Goal: Navigation & Orientation: Find specific page/section

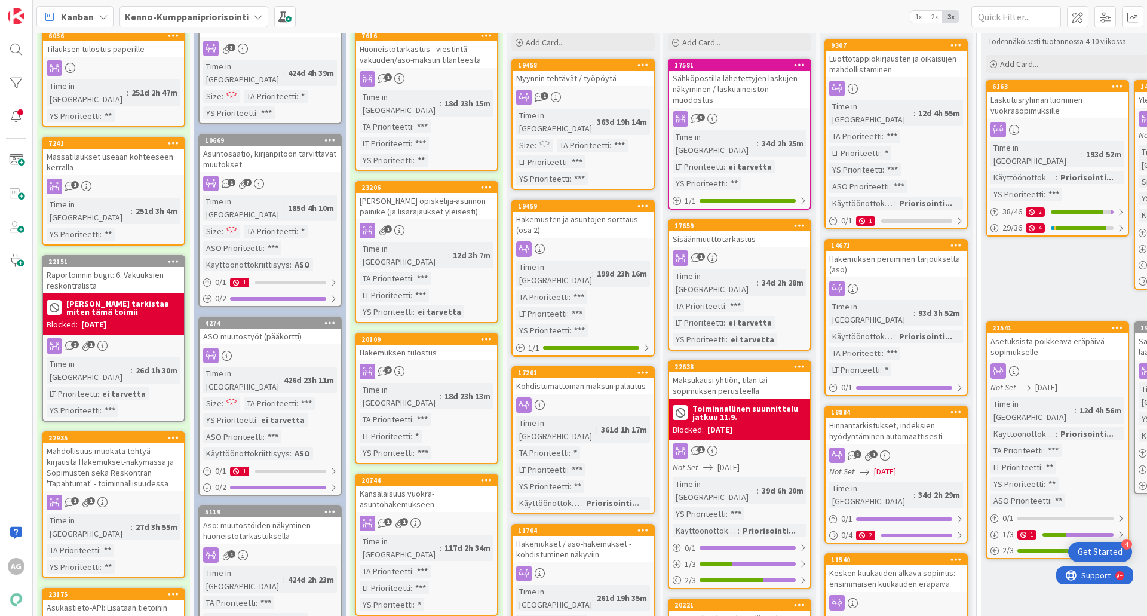
scroll to position [93, 0]
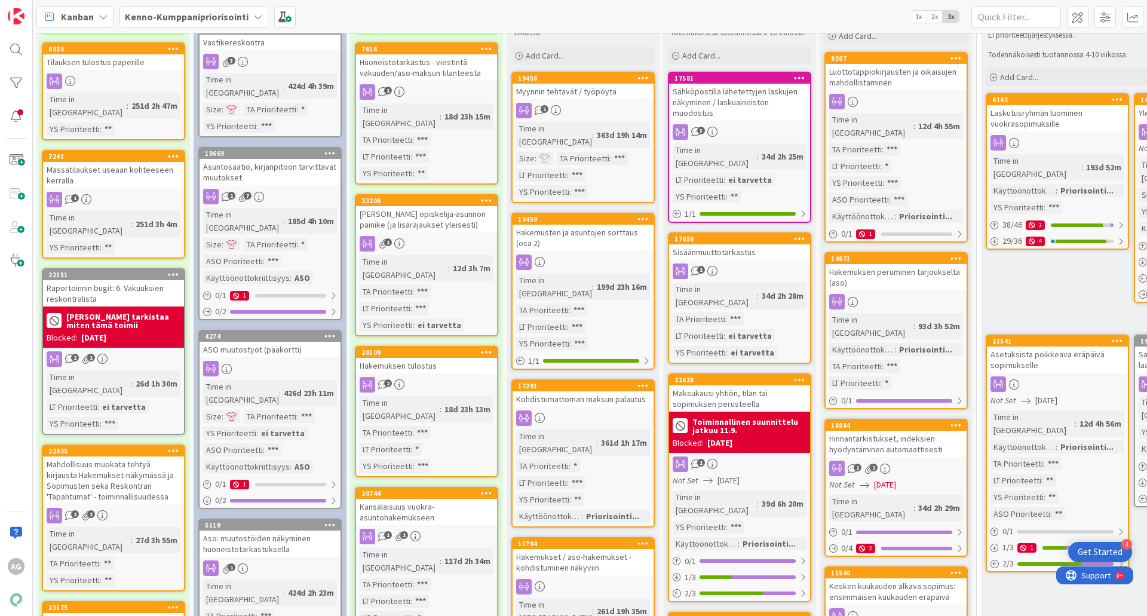
click at [83, 280] on div "Raportoinnin bugit: 6. Vakuuksien reskontralista" at bounding box center [113, 293] width 141 height 26
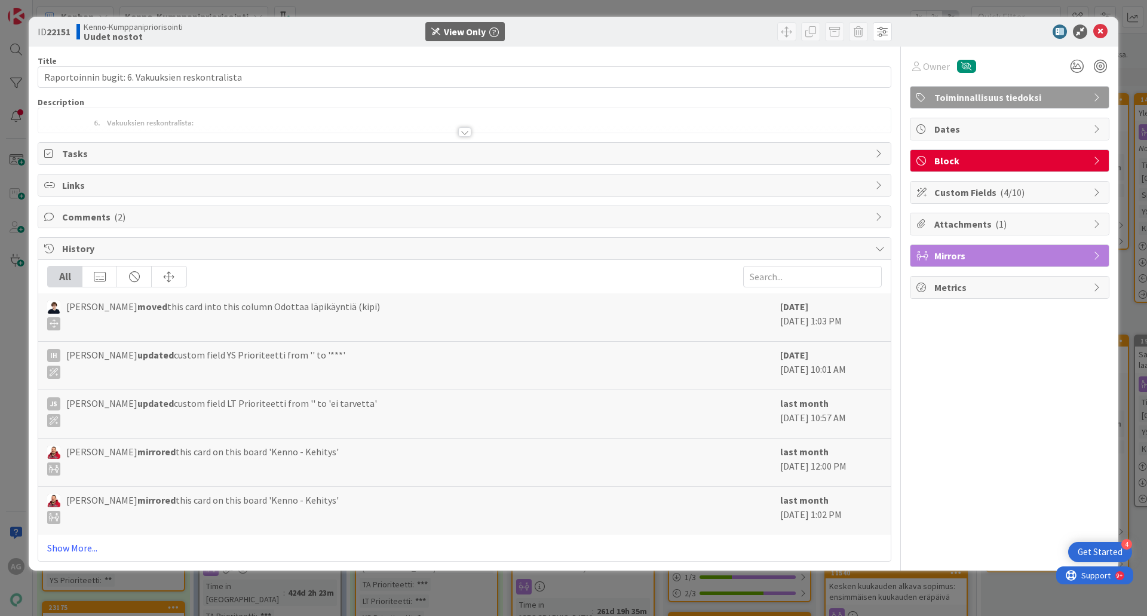
click at [462, 129] on div at bounding box center [464, 132] width 13 height 10
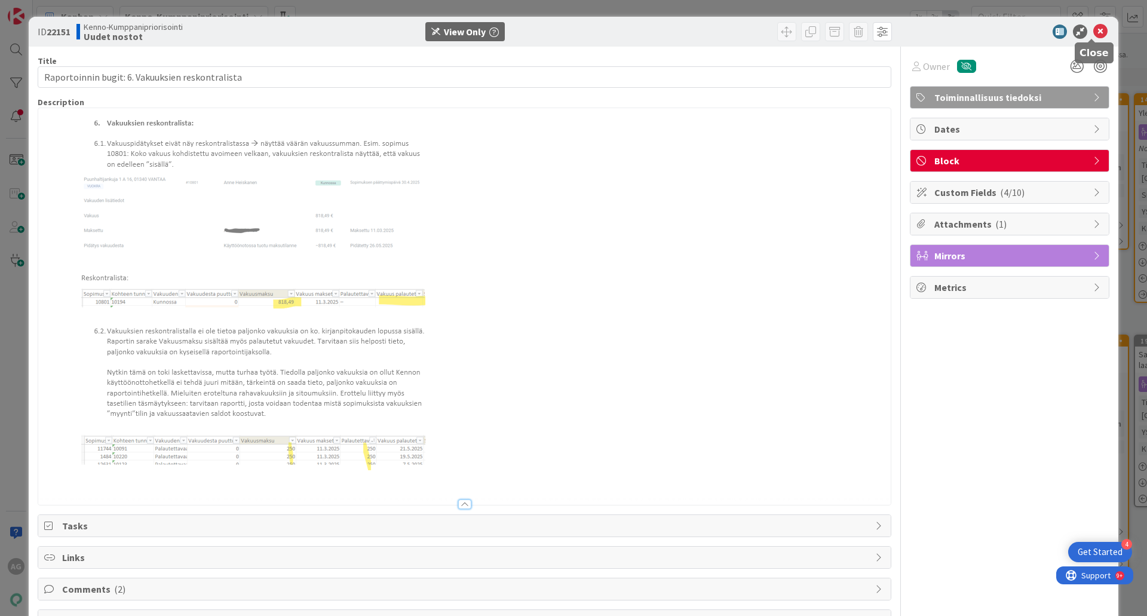
click at [1093, 35] on icon at bounding box center [1100, 31] width 14 height 14
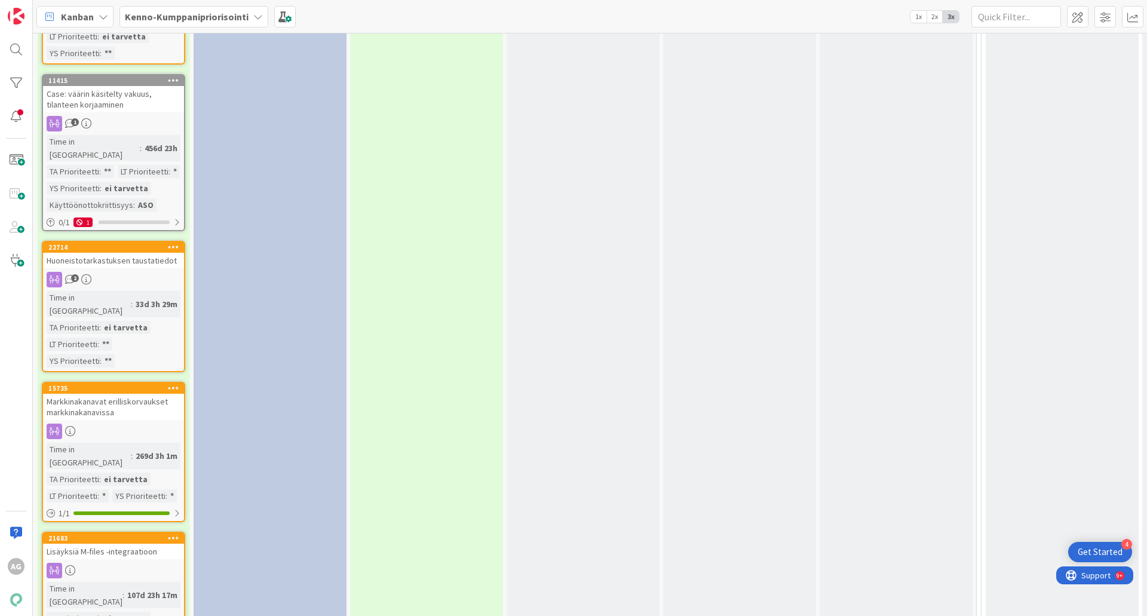
scroll to position [3014, 0]
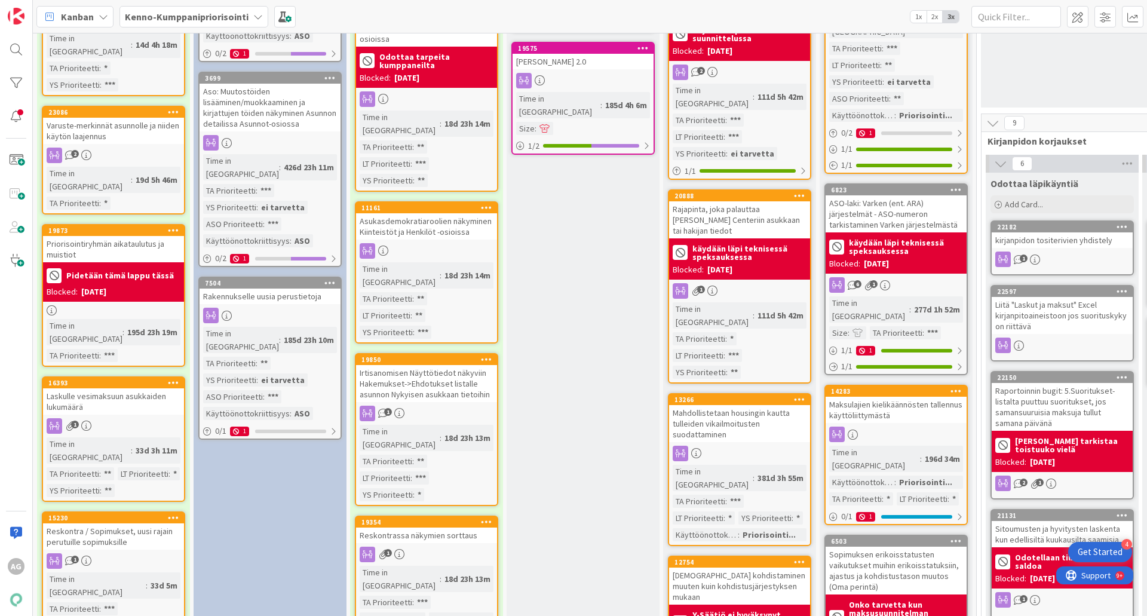
scroll to position [565, 0]
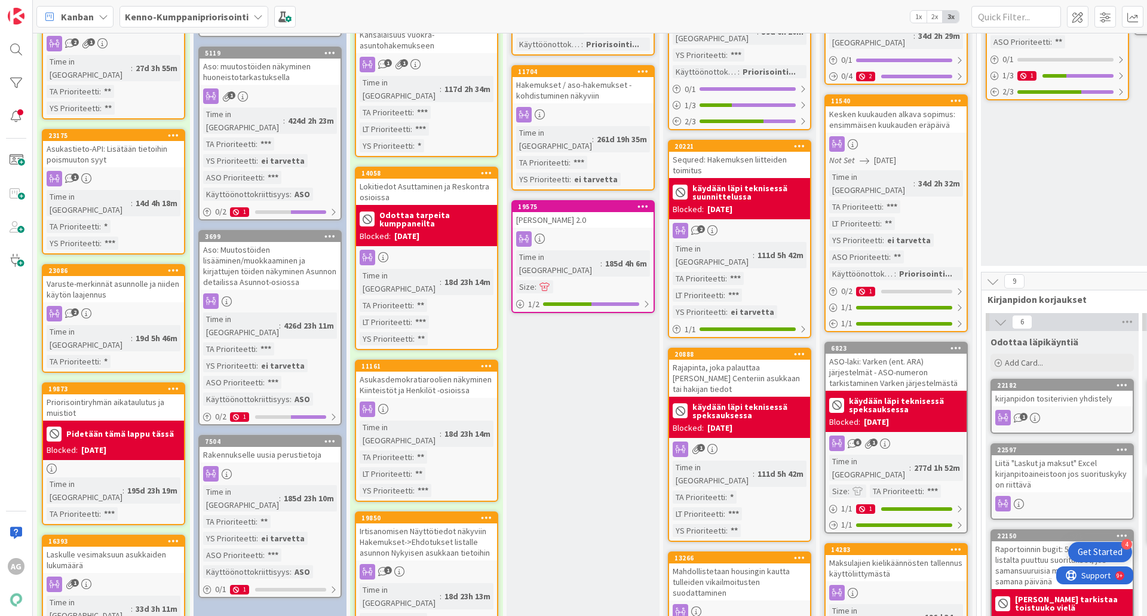
click at [266, 447] on div "Rakennukselle uusia perustietoja" at bounding box center [269, 455] width 141 height 16
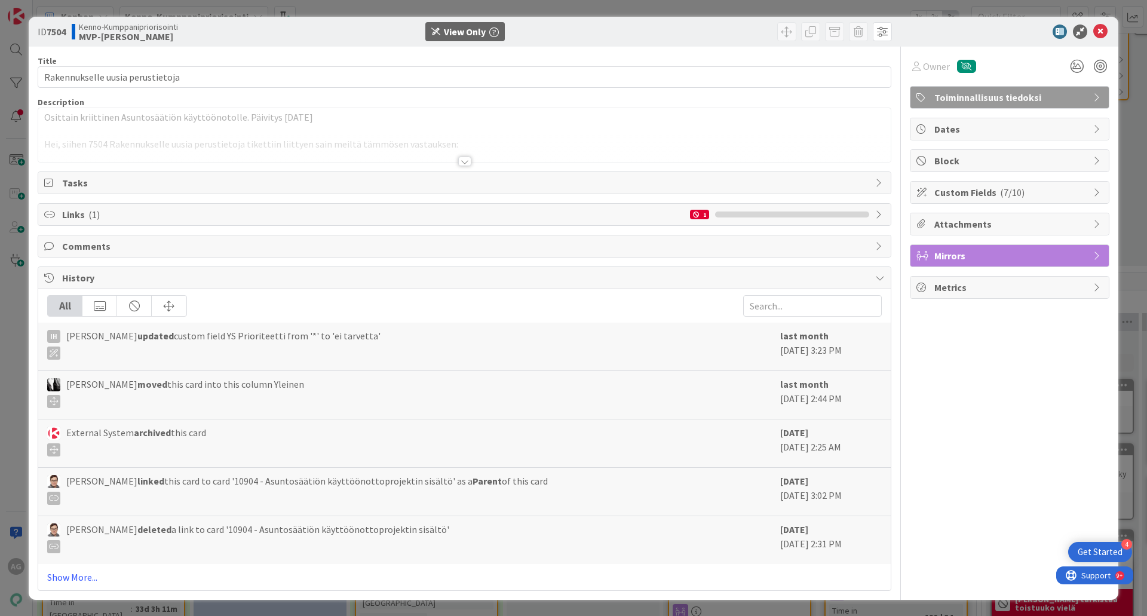
click at [463, 162] on div at bounding box center [464, 161] width 13 height 10
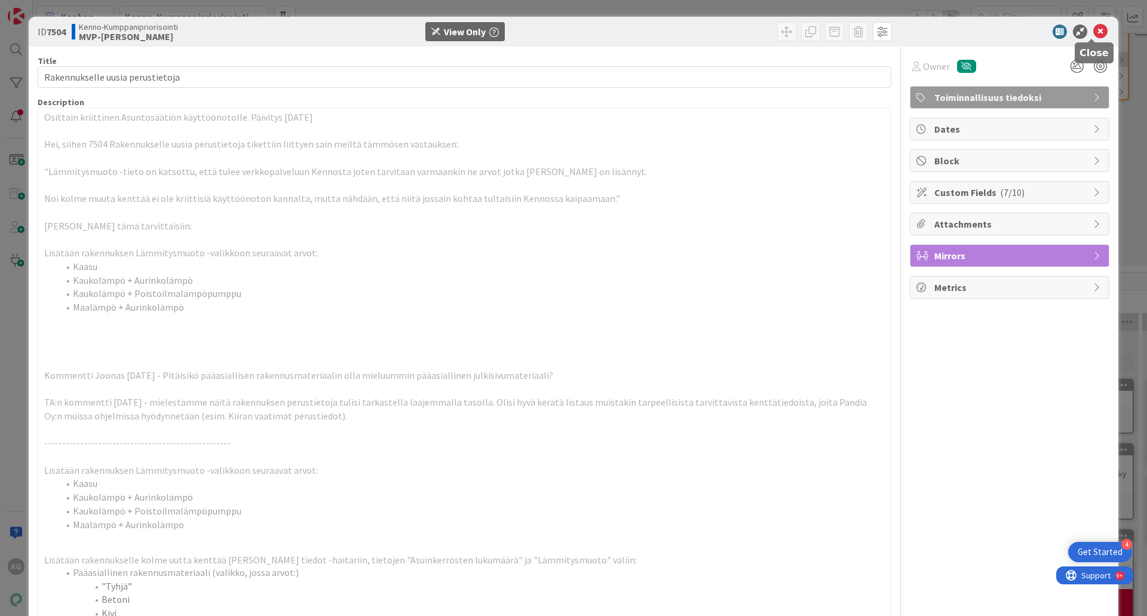
click at [1093, 30] on icon at bounding box center [1100, 31] width 14 height 14
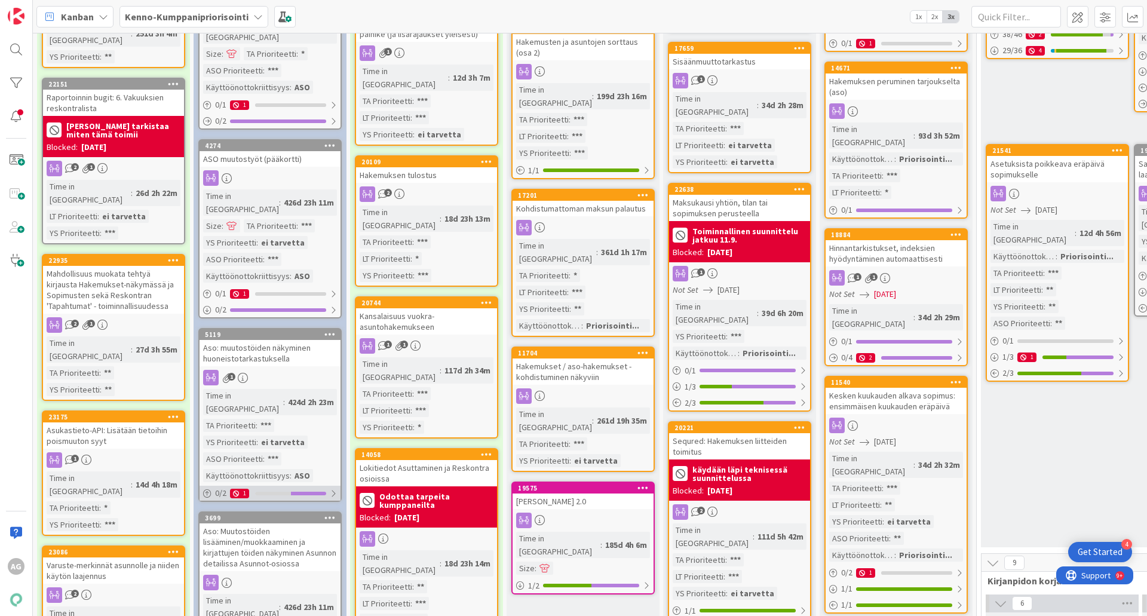
scroll to position [299, 0]
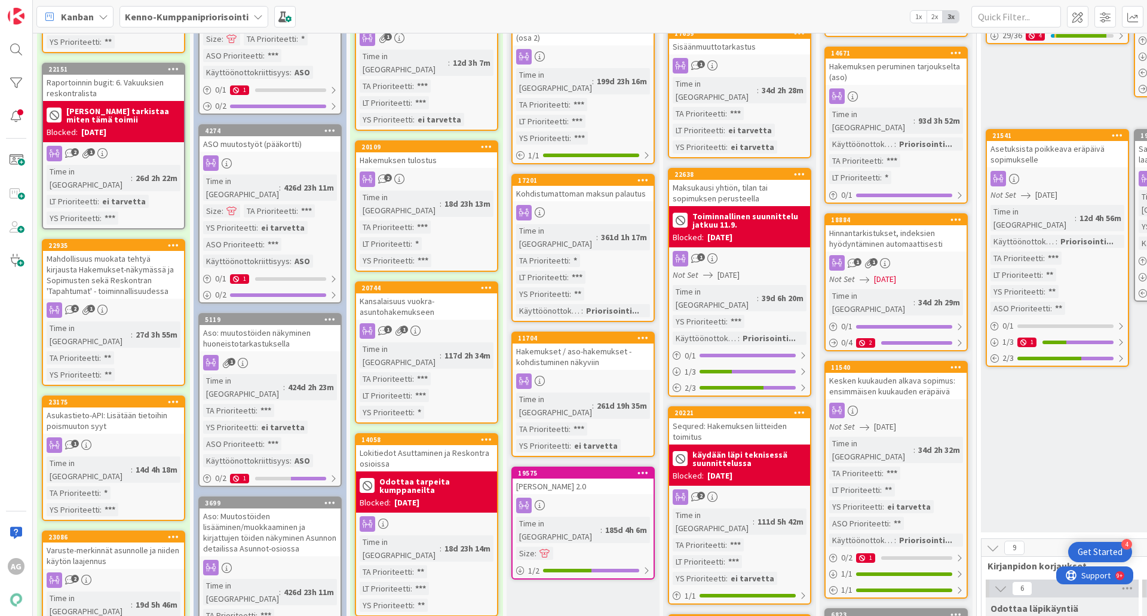
click at [245, 325] on div "Aso: muutostöiden näkyminen huoneistotarkastuksella" at bounding box center [269, 338] width 141 height 26
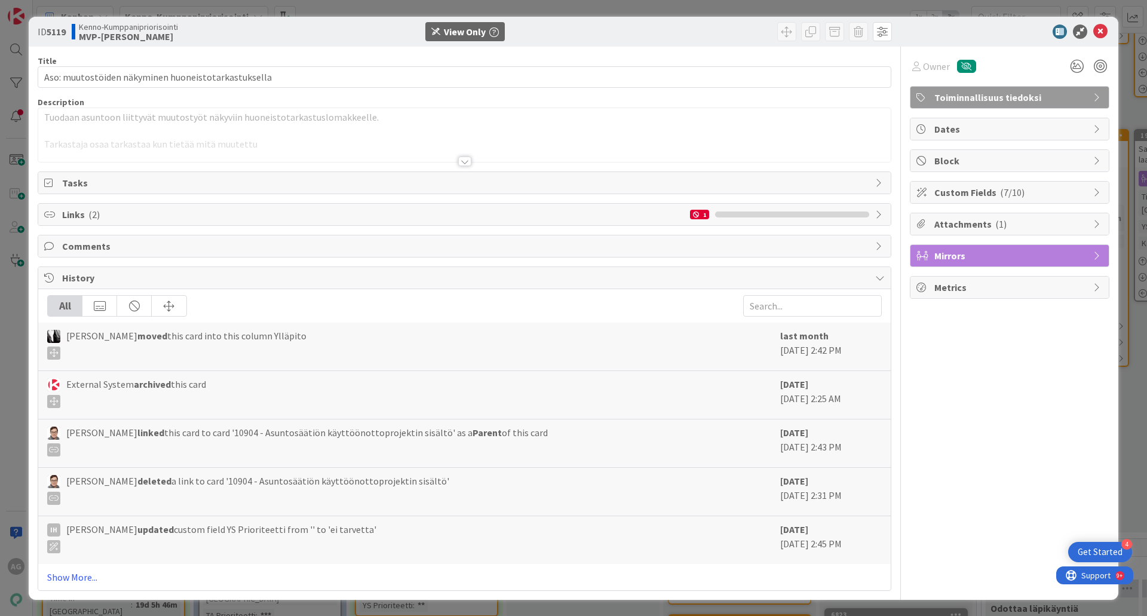
click at [115, 369] on div "[PERSON_NAME] moved this card into this column Ylläpito last month [DATE] 2:42 …" at bounding box center [464, 347] width 852 height 48
click at [875, 218] on icon at bounding box center [880, 215] width 10 height 10
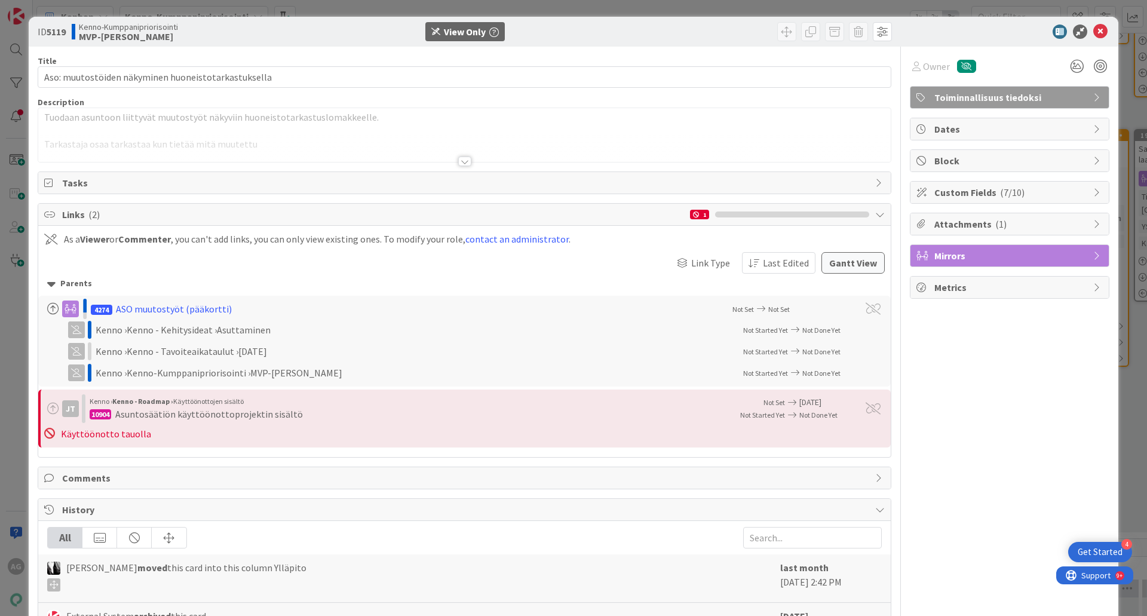
click at [875, 218] on icon at bounding box center [880, 215] width 10 height 10
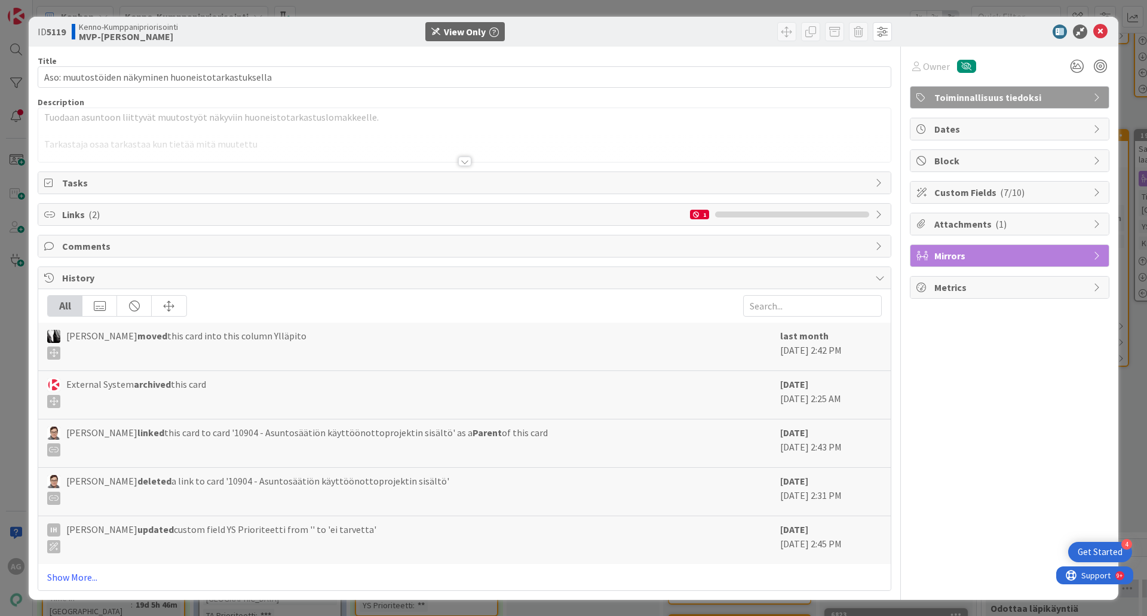
click at [875, 279] on icon at bounding box center [880, 278] width 10 height 10
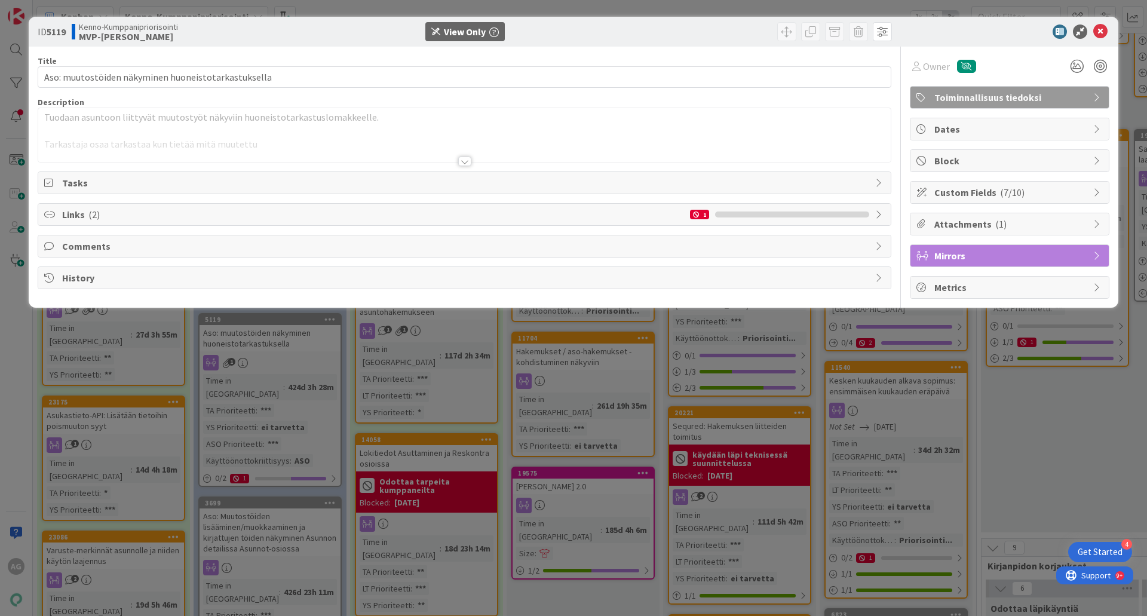
click at [870, 279] on div "History" at bounding box center [464, 278] width 852 height 22
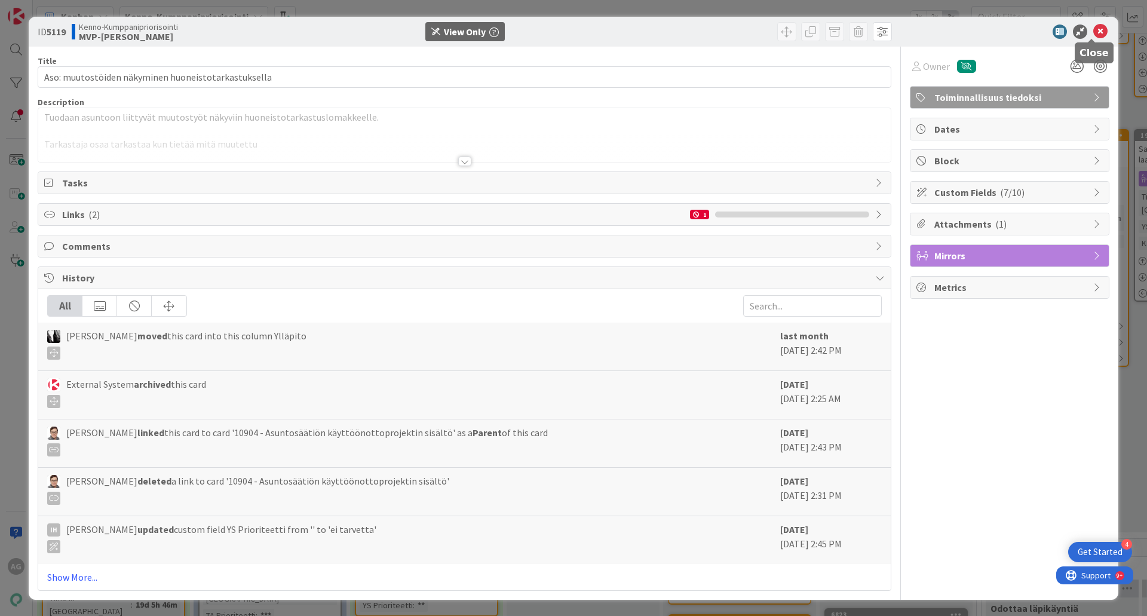
click at [1093, 31] on icon at bounding box center [1100, 31] width 14 height 14
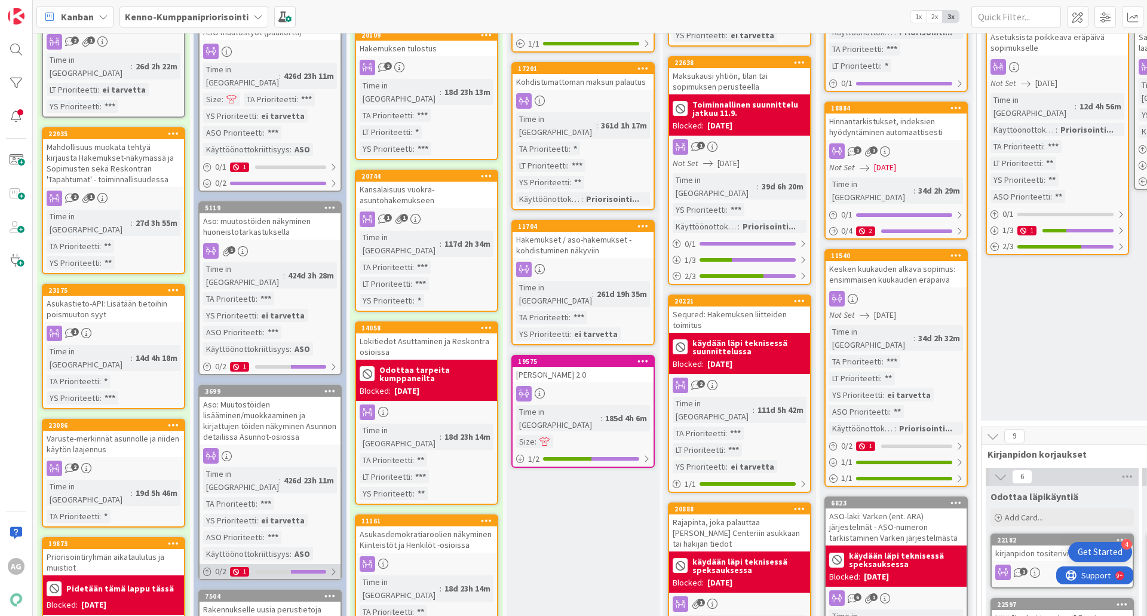
scroll to position [299, 0]
